Goal: Task Accomplishment & Management: Manage account settings

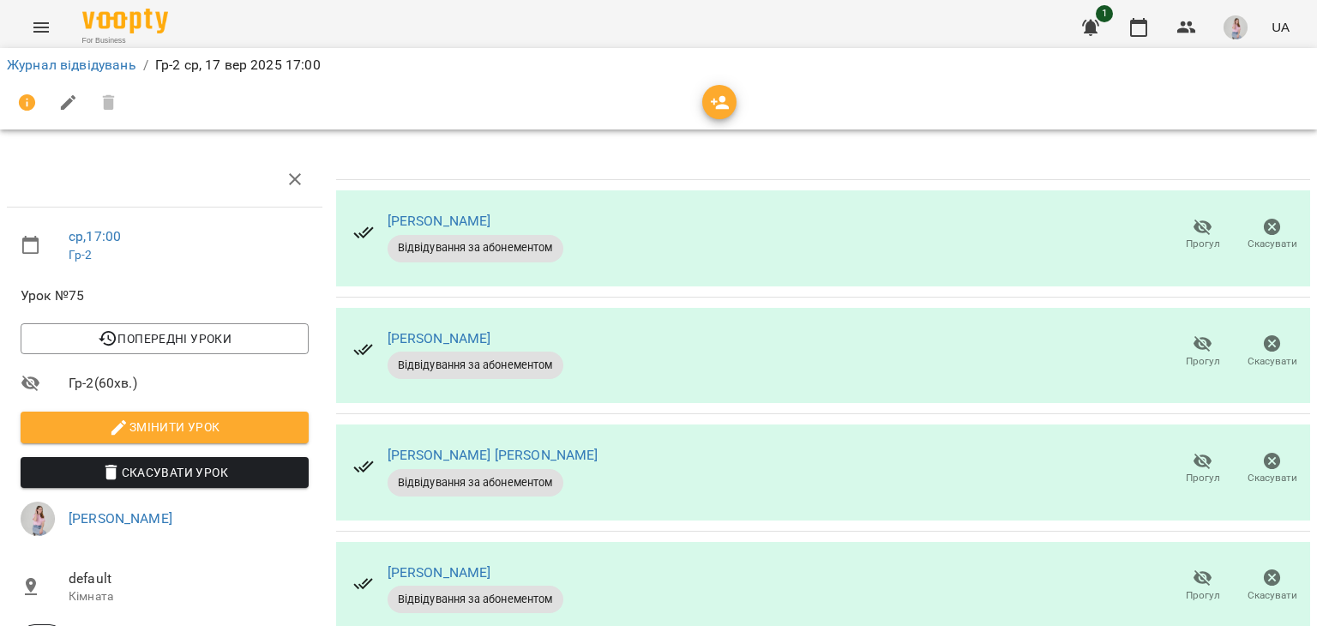
scroll to position [86, 0]
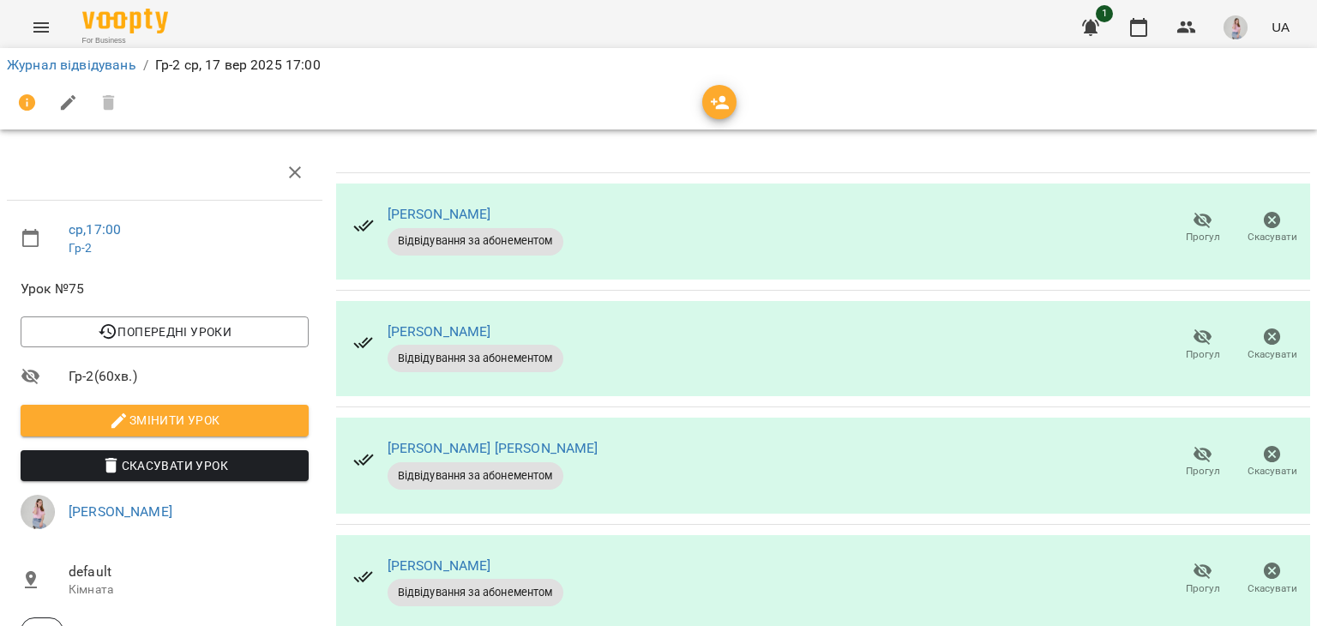
click at [62, 53] on div "Журнал відвідувань / Гр-2 [DATE] 17:00" at bounding box center [658, 64] width 1310 height 27
click at [82, 57] on link "Журнал відвідувань" at bounding box center [71, 65] width 129 height 16
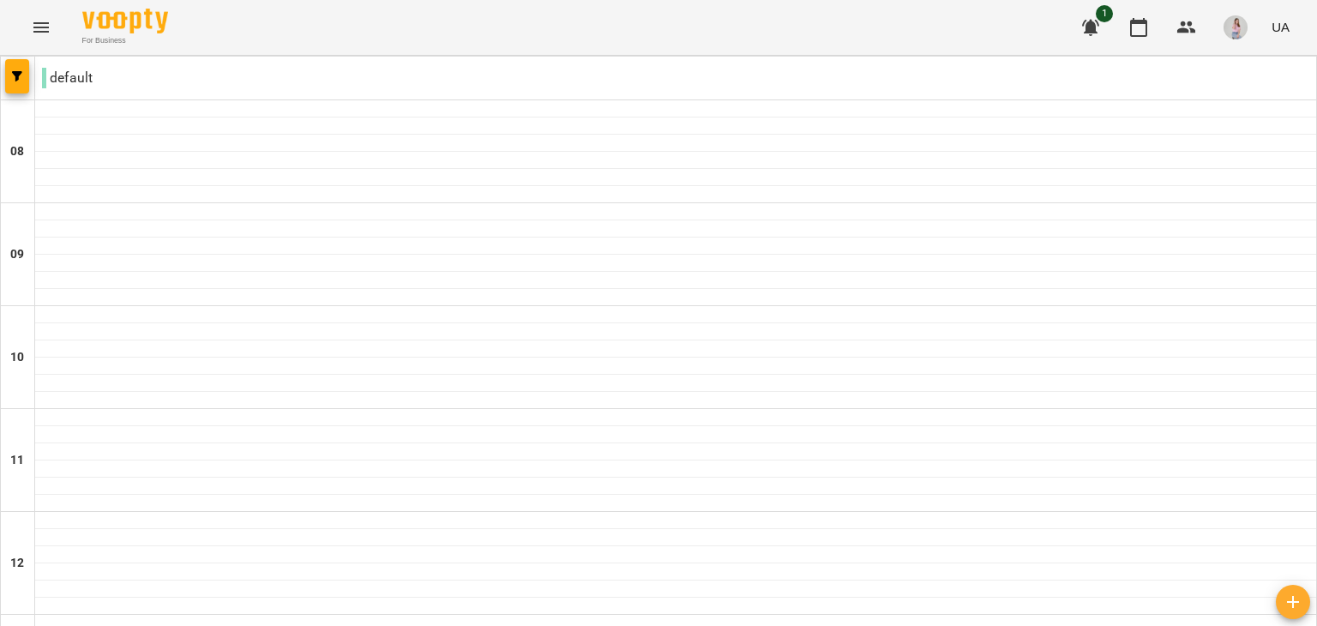
scroll to position [514, 0]
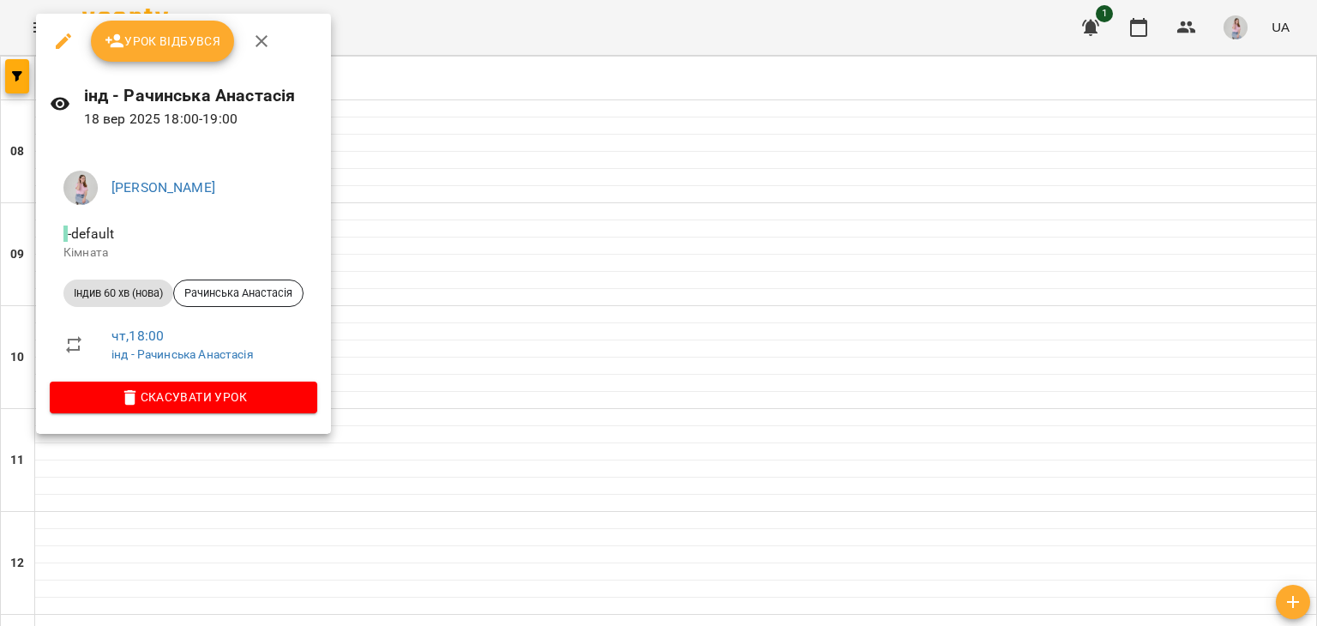
click at [155, 52] on button "Урок відбувся" at bounding box center [163, 41] width 144 height 41
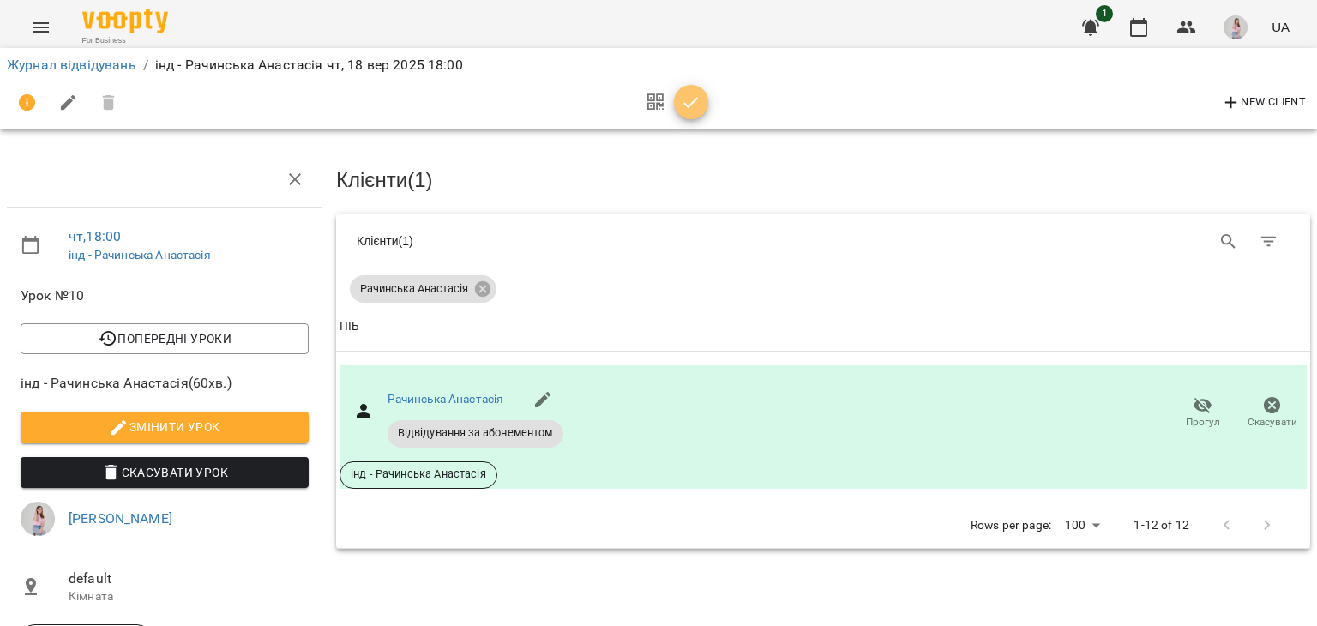
click at [679, 99] on span "button" at bounding box center [691, 103] width 34 height 21
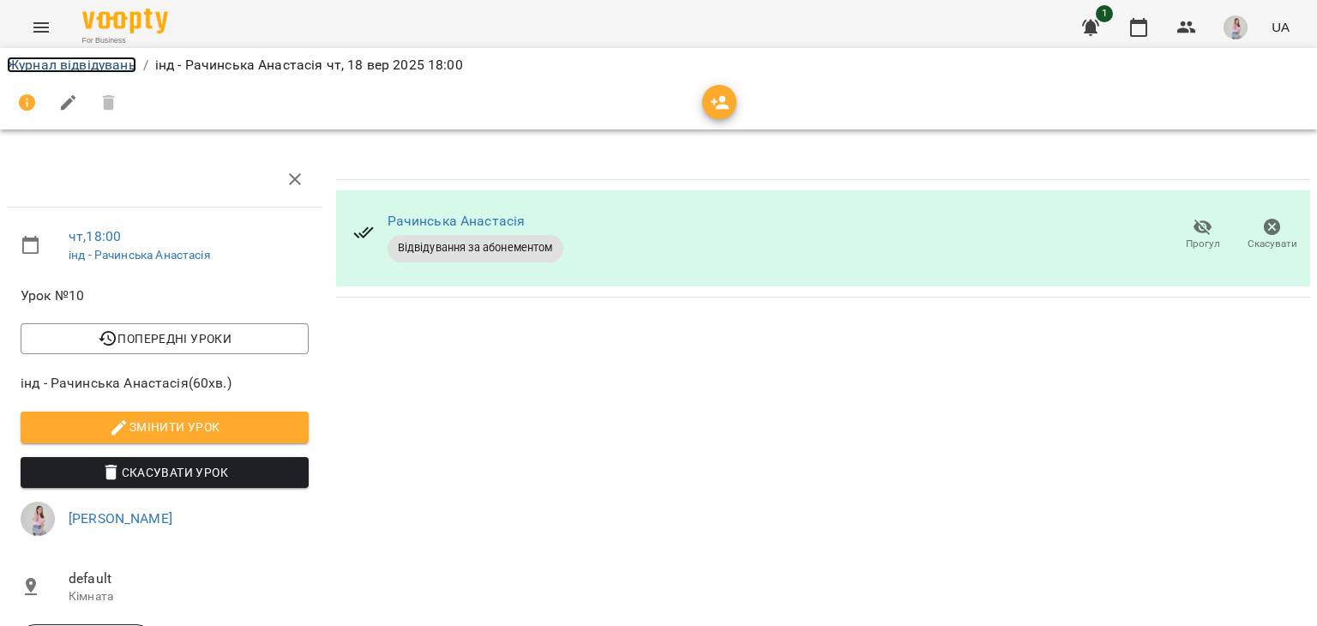
click at [77, 59] on link "Журнал відвідувань" at bounding box center [71, 65] width 129 height 16
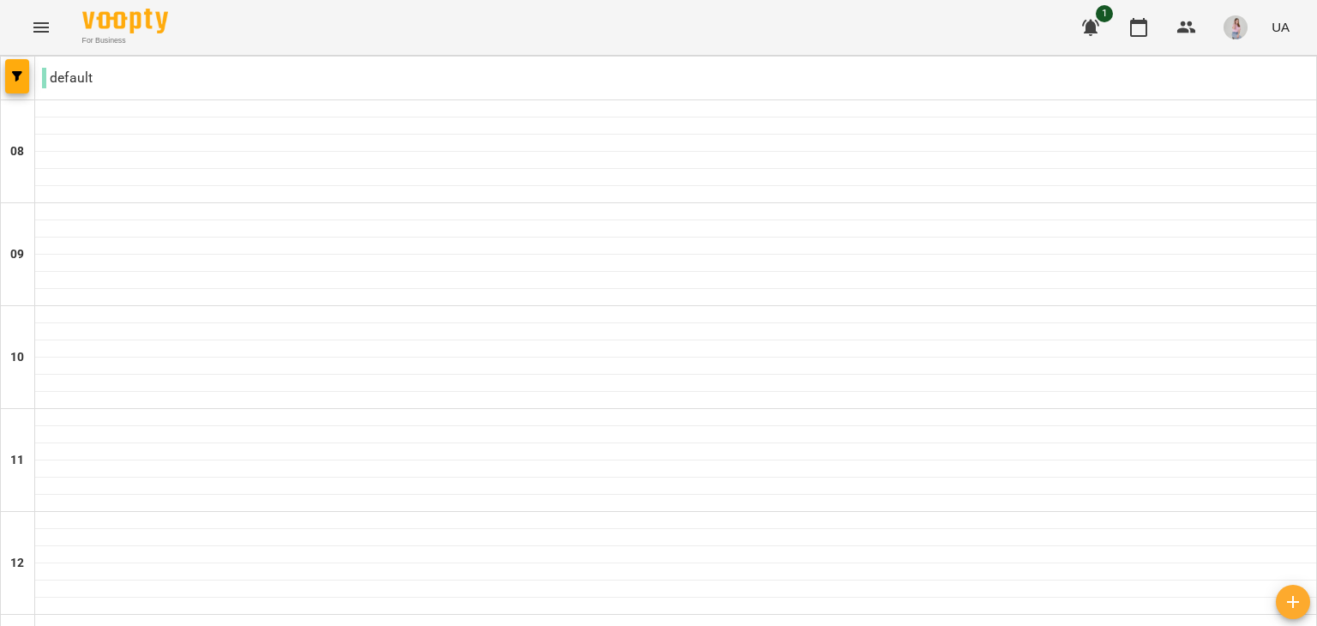
scroll to position [771, 0]
click at [1238, 23] on img "button" at bounding box center [1235, 27] width 24 height 24
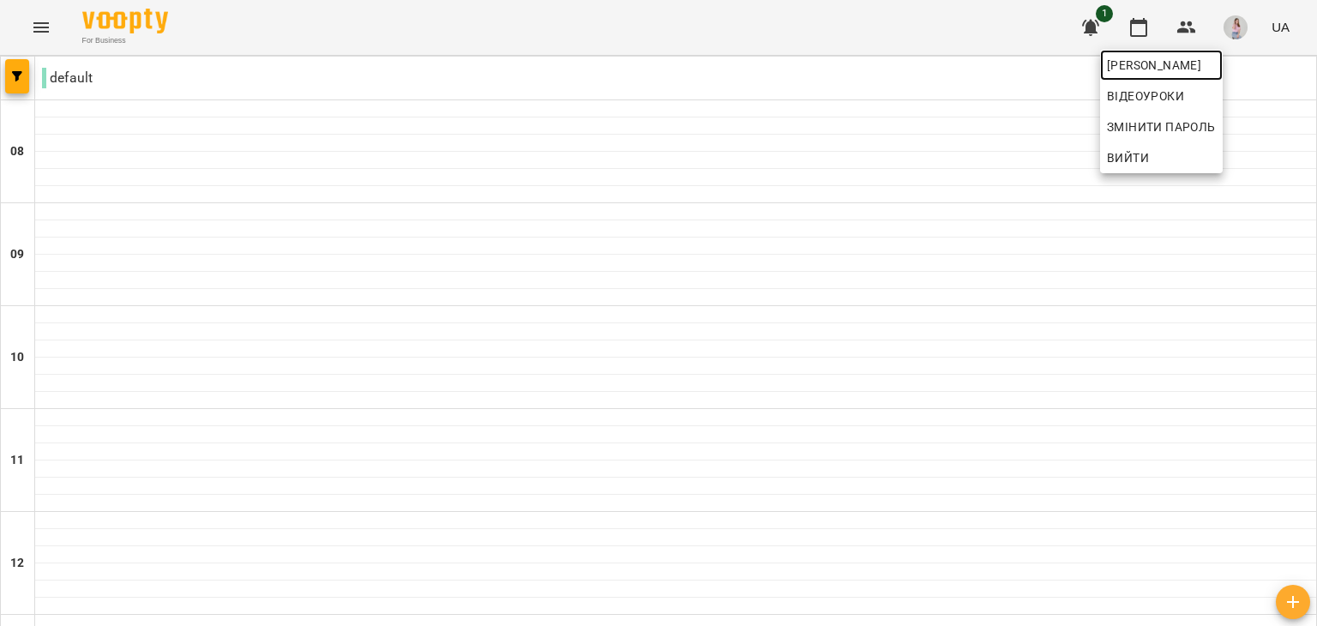
click at [1203, 73] on span "[PERSON_NAME]" at bounding box center [1161, 65] width 109 height 21
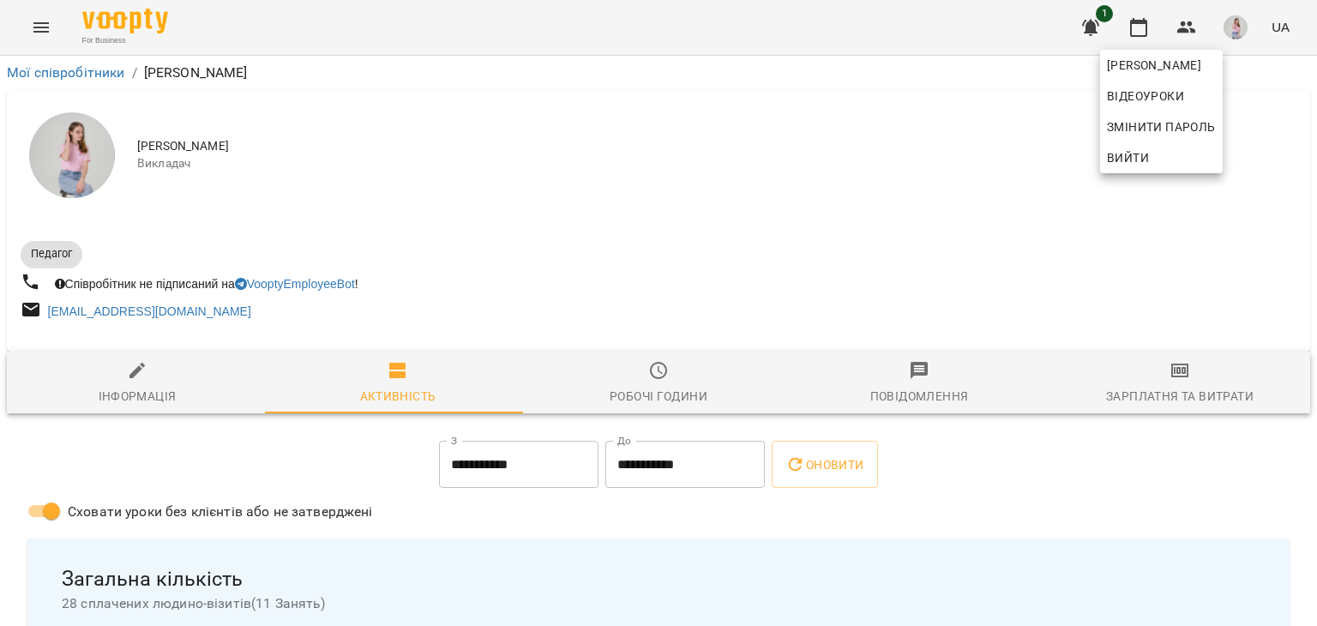
click at [850, 138] on div at bounding box center [658, 313] width 1317 height 626
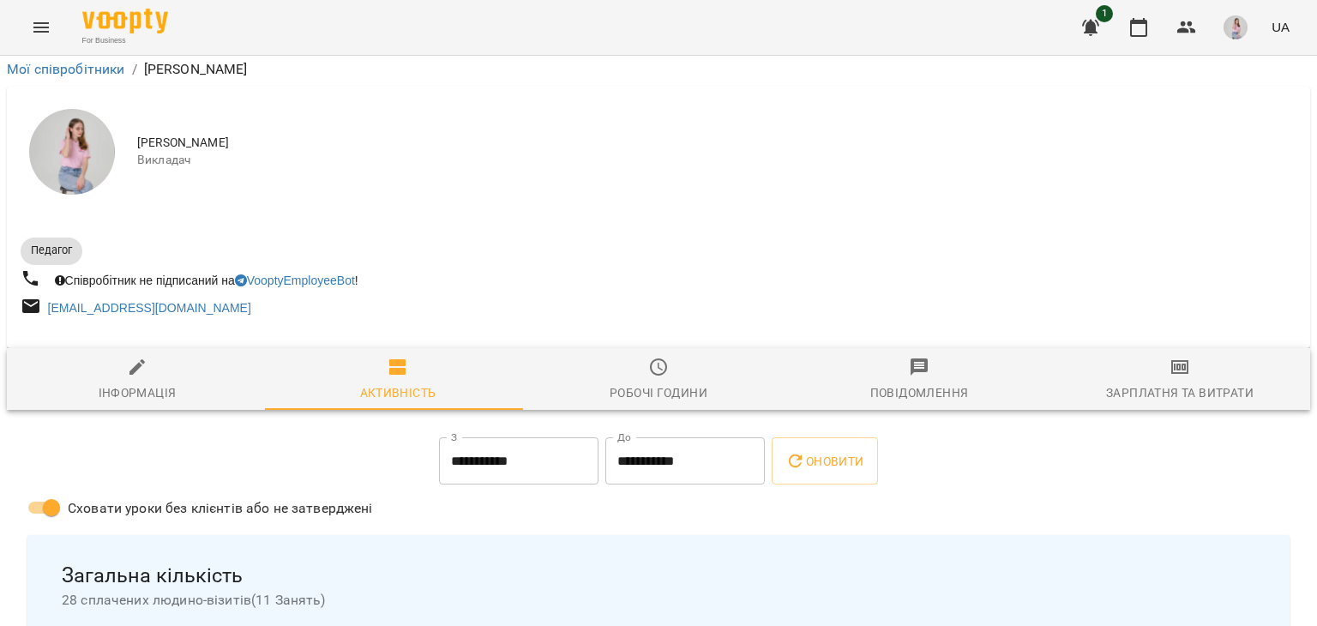
scroll to position [1436, 0]
